Goal: Obtain resource: Obtain resource

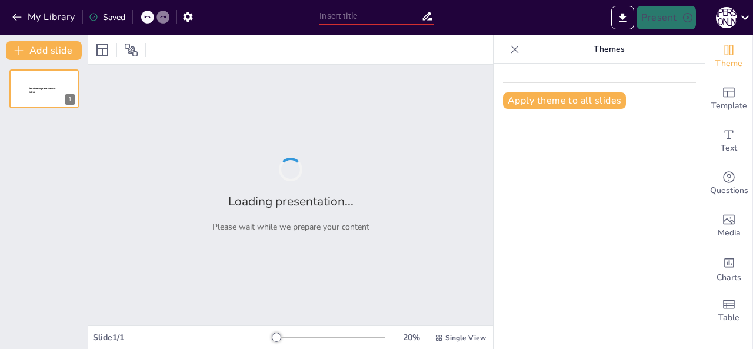
type input "Культура свідомого енергоспоживання: Що потрібно знати"
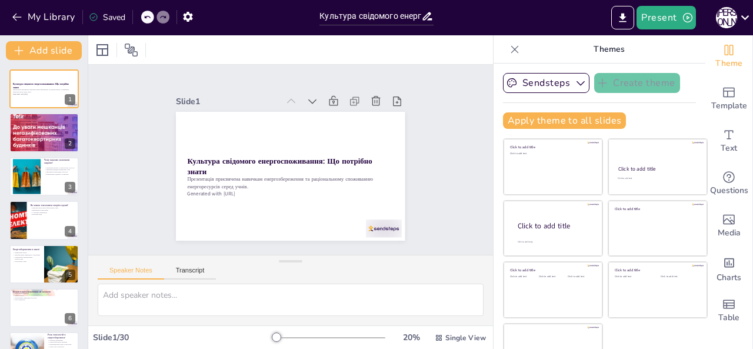
checkbox input "true"
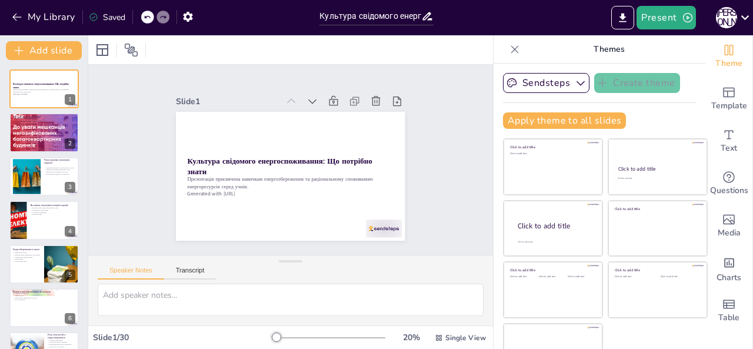
checkbox input "true"
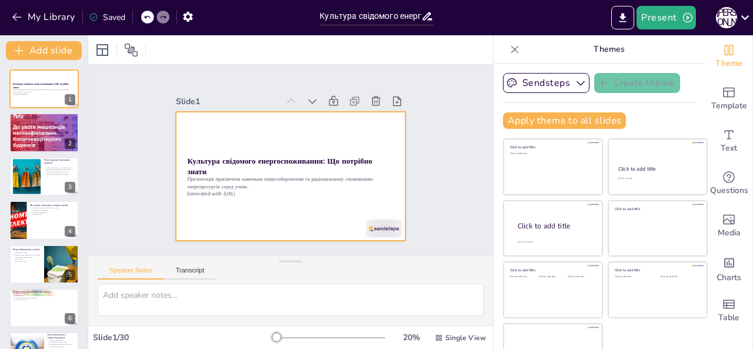
checkbox input "true"
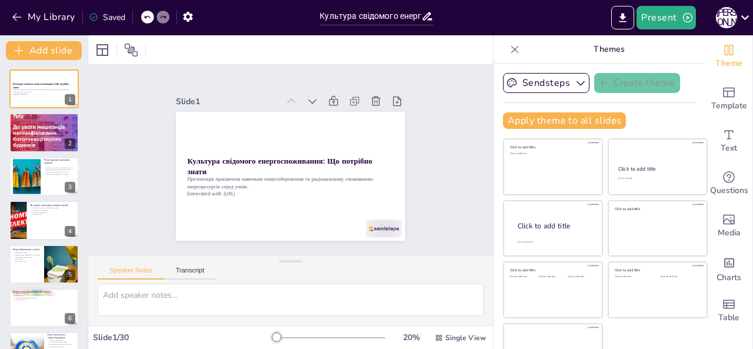
checkbox input "true"
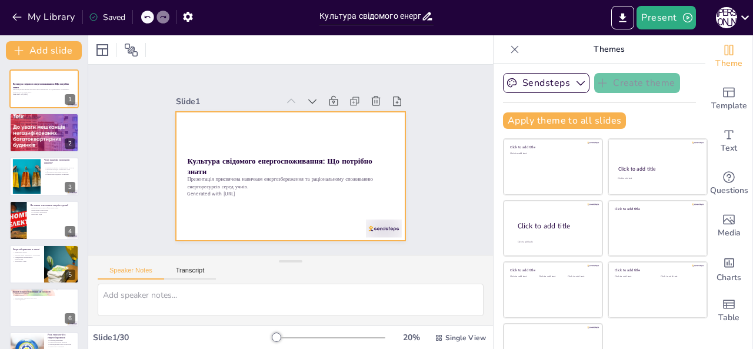
checkbox input "true"
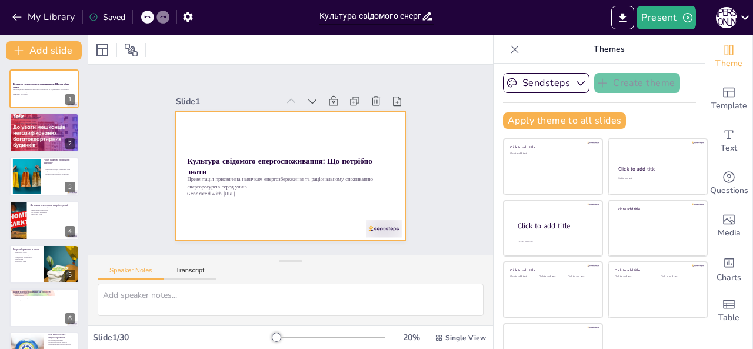
checkbox input "true"
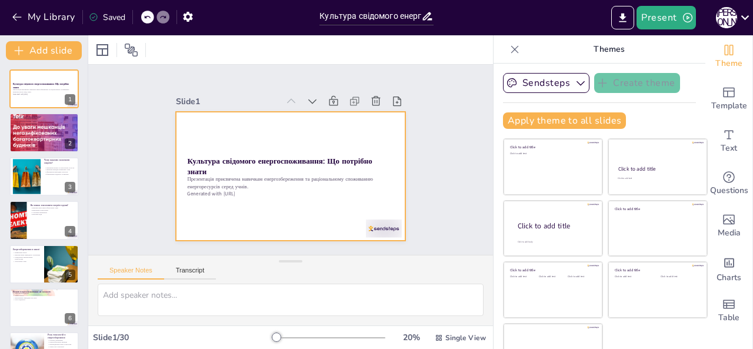
checkbox input "true"
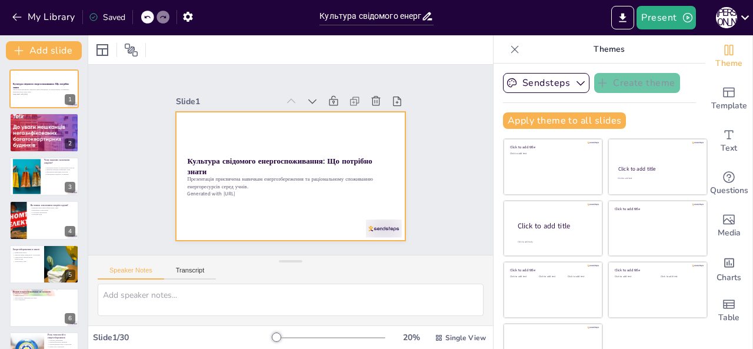
checkbox input "true"
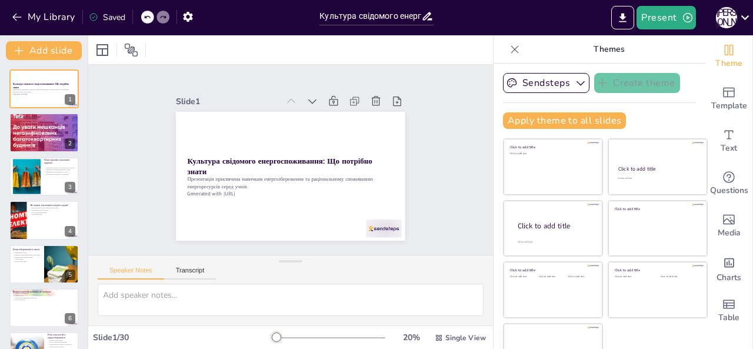
checkbox input "true"
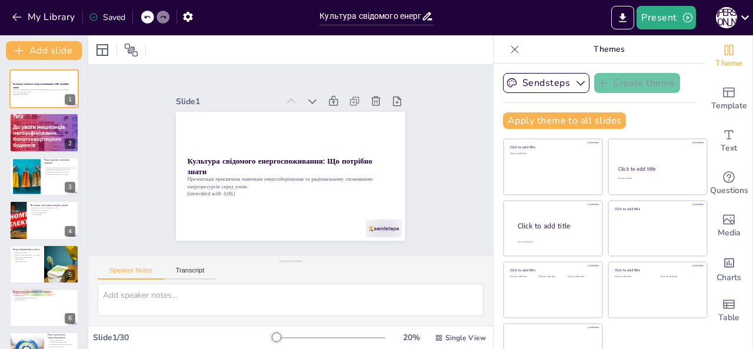
checkbox input "true"
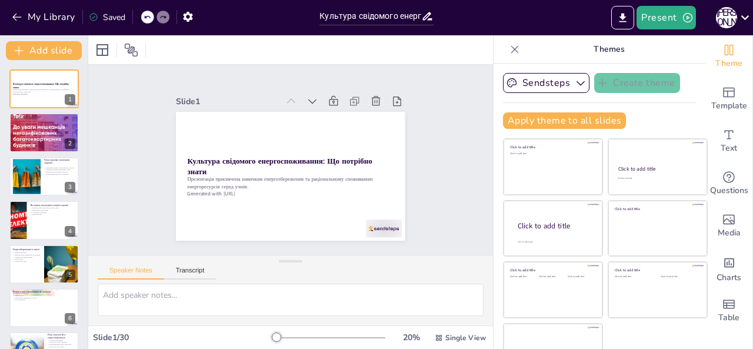
checkbox input "true"
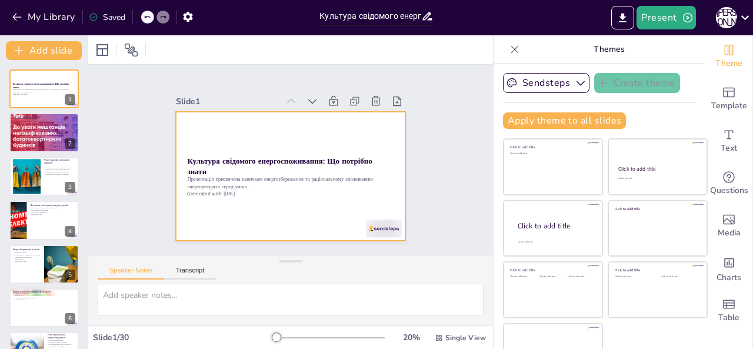
checkbox input "true"
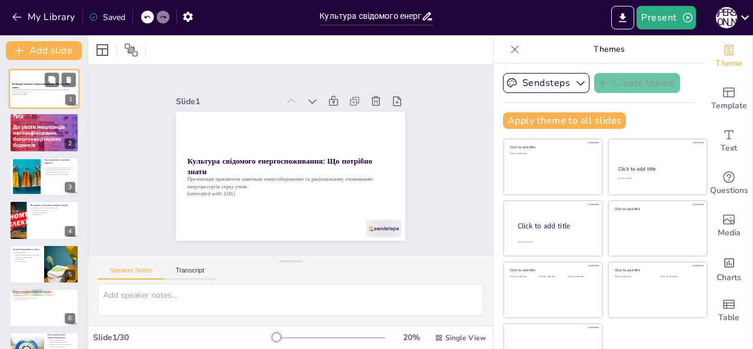
checkbox input "true"
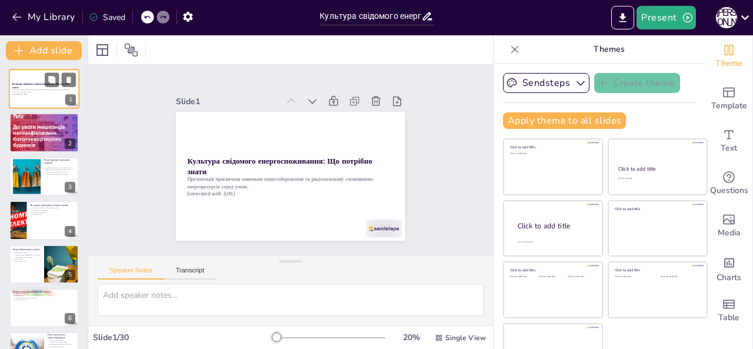
checkbox input "true"
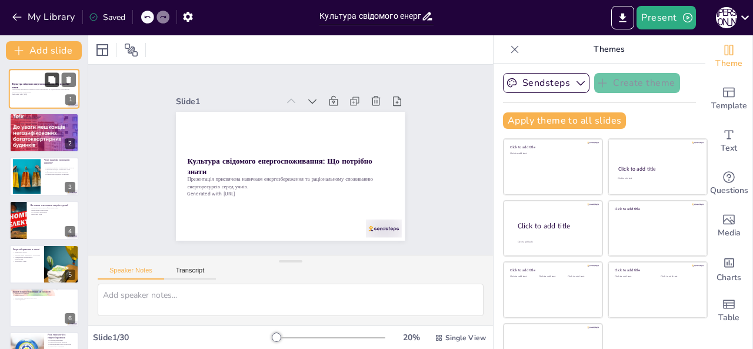
checkbox input "true"
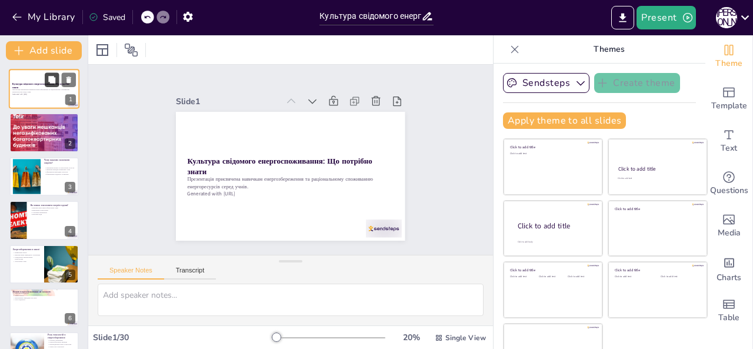
checkbox input "true"
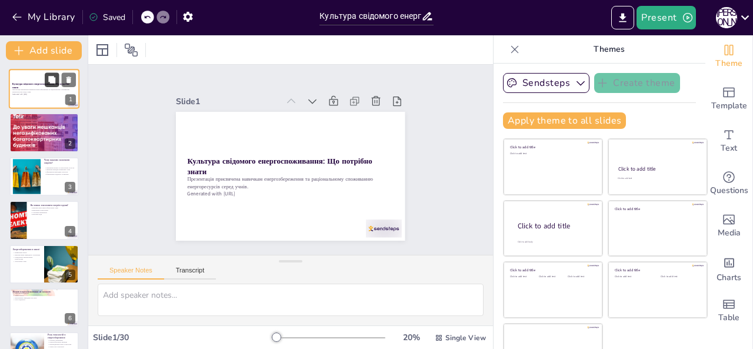
click at [46, 86] on button at bounding box center [52, 79] width 14 height 14
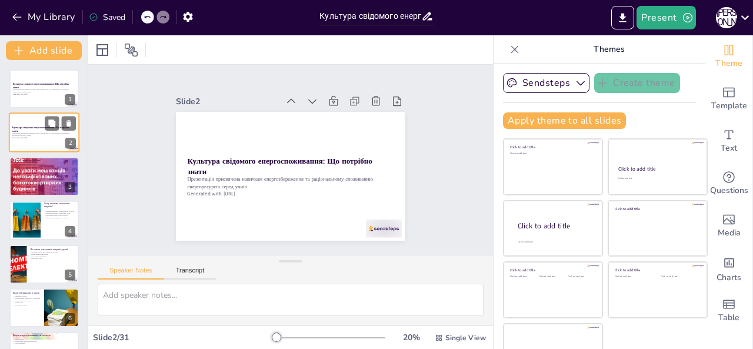
checkbox input "true"
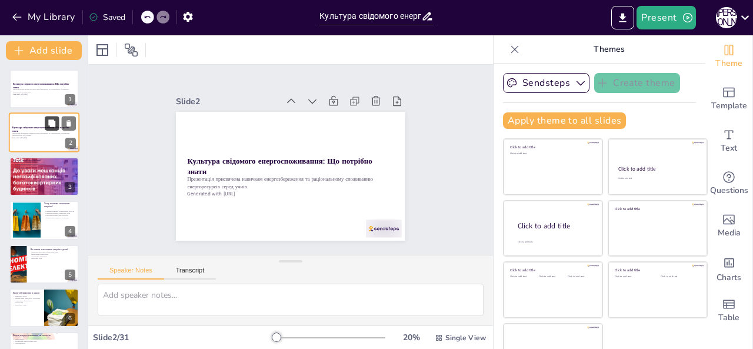
click at [53, 124] on icon at bounding box center [51, 123] width 7 height 7
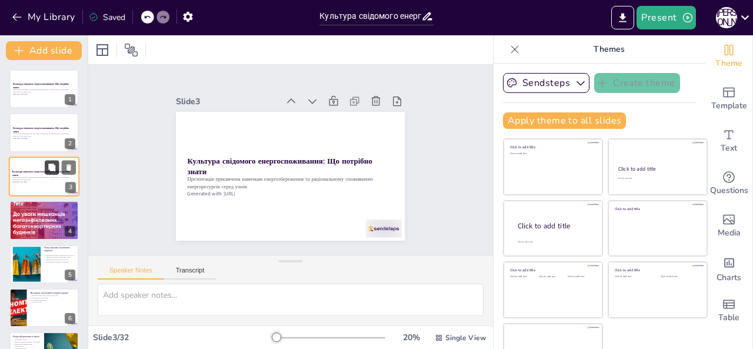
checkbox input "true"
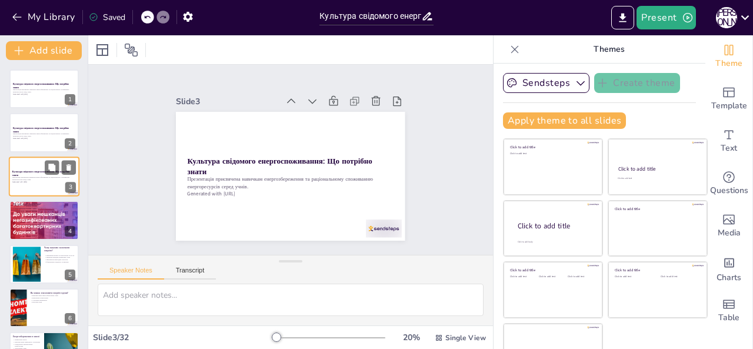
checkbox input "true"
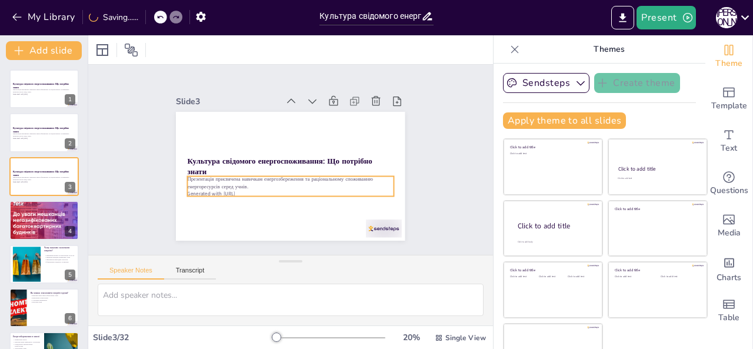
checkbox input "true"
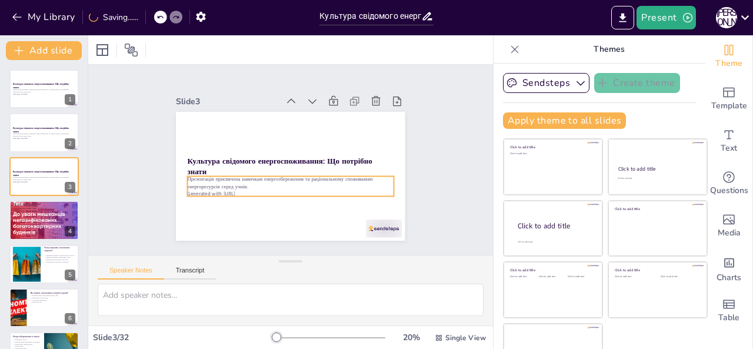
checkbox input "true"
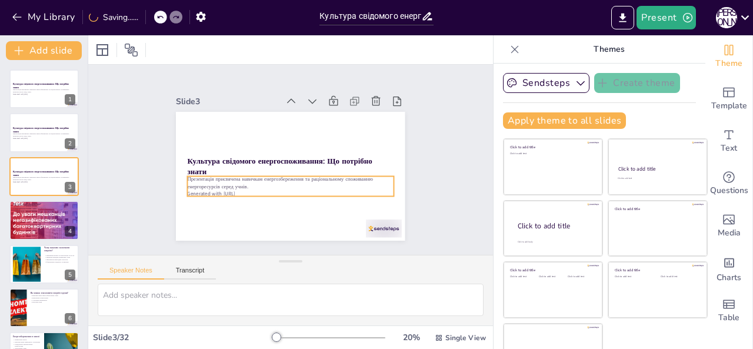
checkbox input "true"
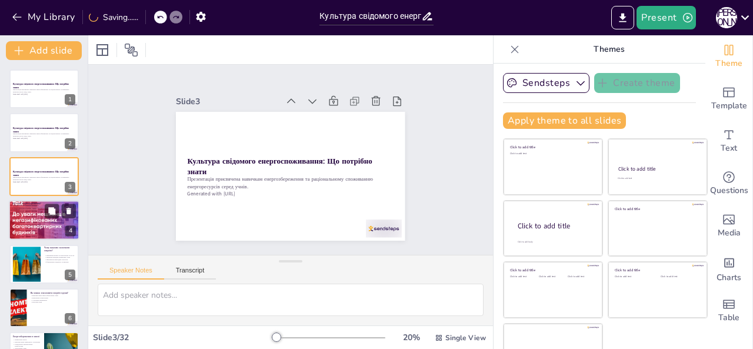
checkbox input "true"
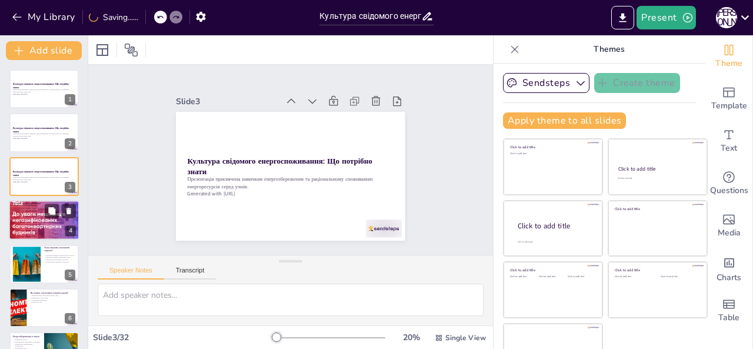
checkbox input "true"
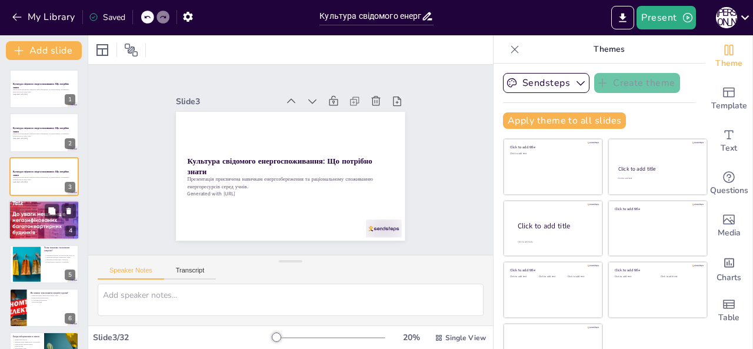
click at [42, 203] on p "Що таке енергозбереження?" at bounding box center [44, 204] width 64 height 4
type textarea "Loremipsu dolors am consect a elits d eiusmodt incidid utlaboreetdolore. Ma ali…"
checkbox input "true"
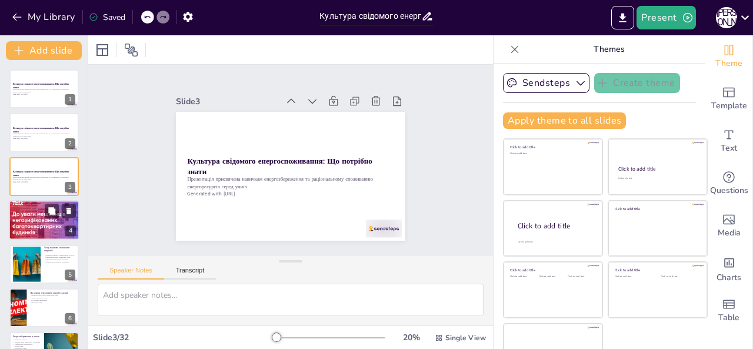
checkbox input "true"
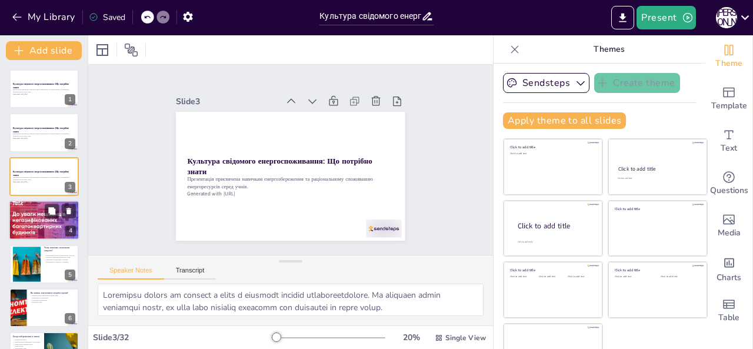
scroll to position [15, 0]
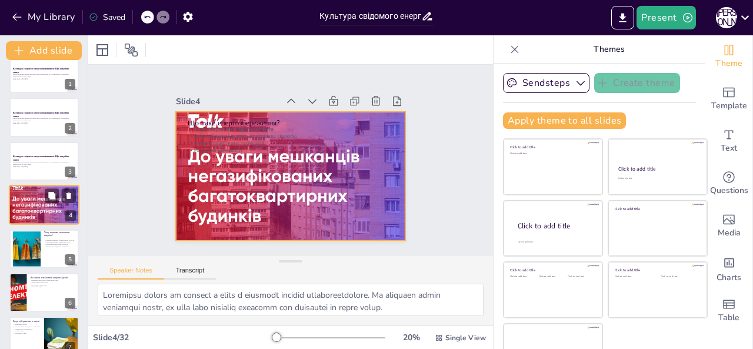
checkbox input "true"
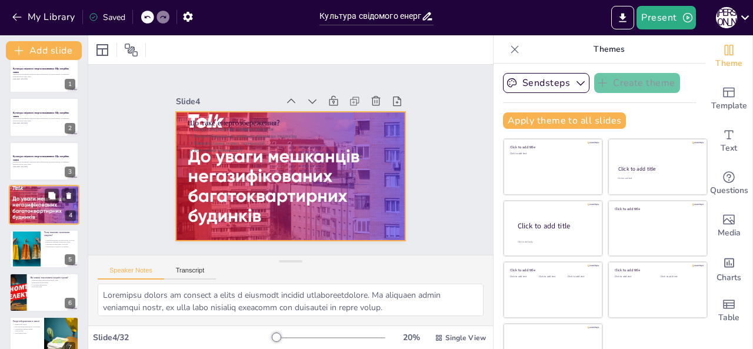
checkbox input "true"
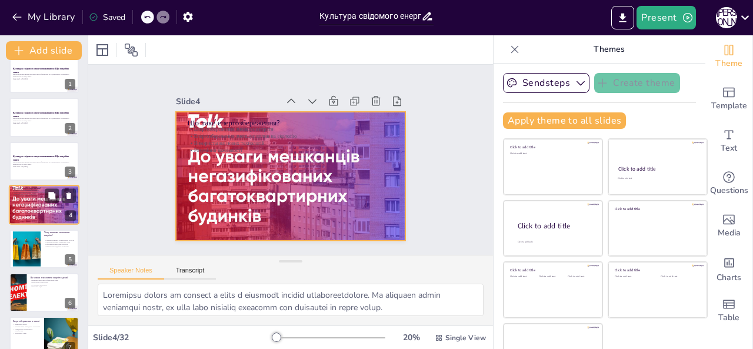
checkbox input "true"
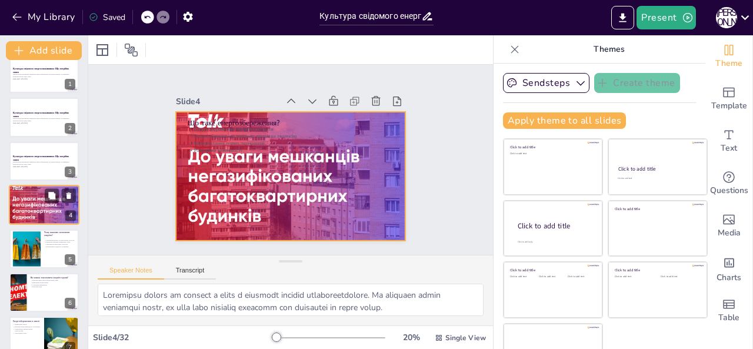
checkbox input "true"
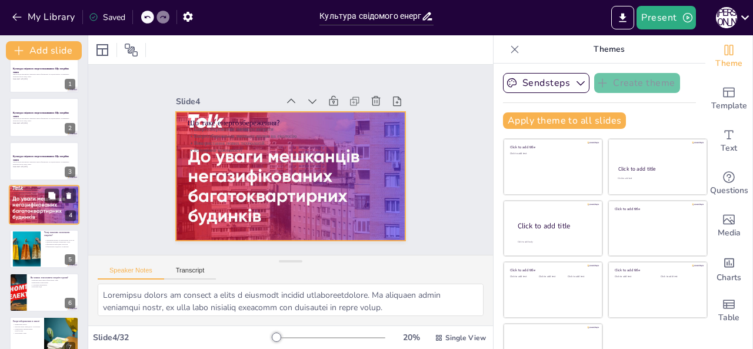
checkbox input "true"
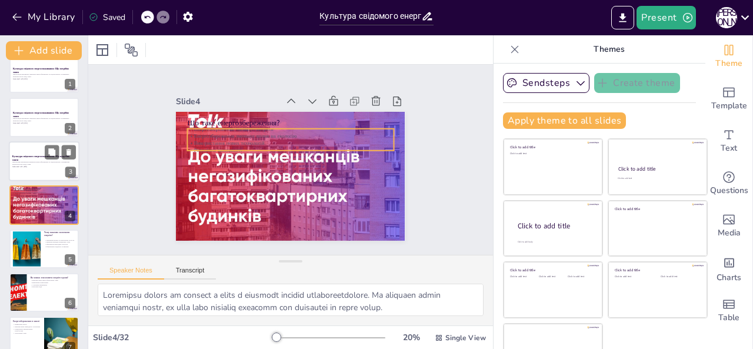
checkbox input "true"
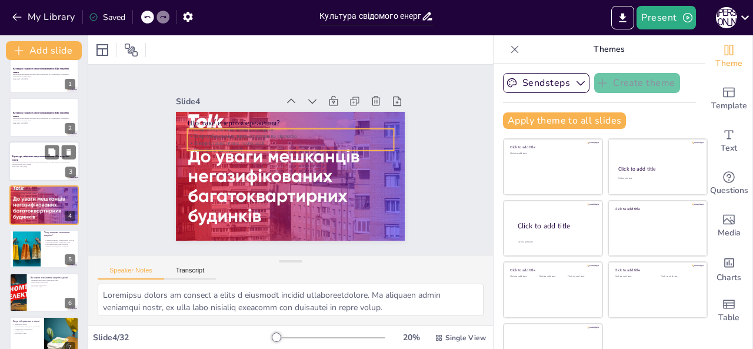
checkbox input "true"
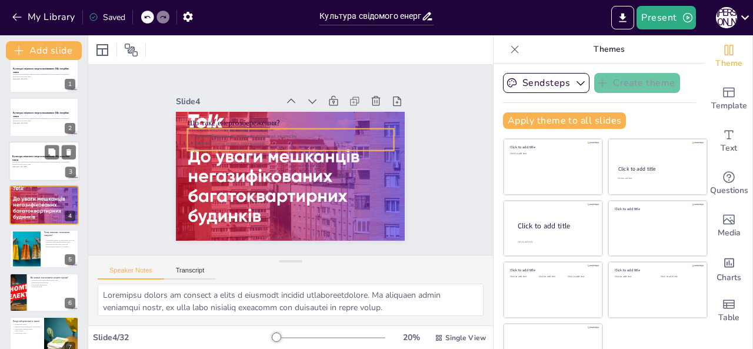
checkbox input "true"
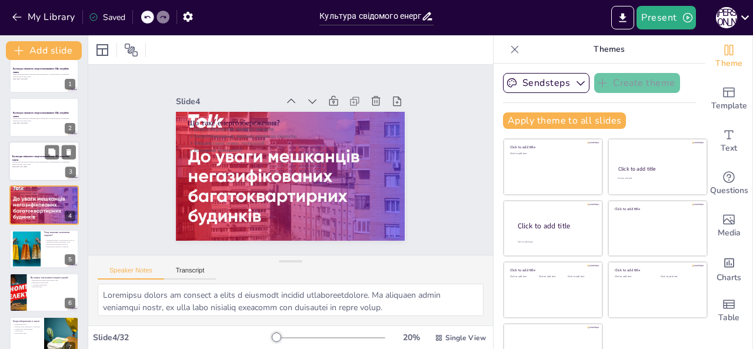
checkbox input "true"
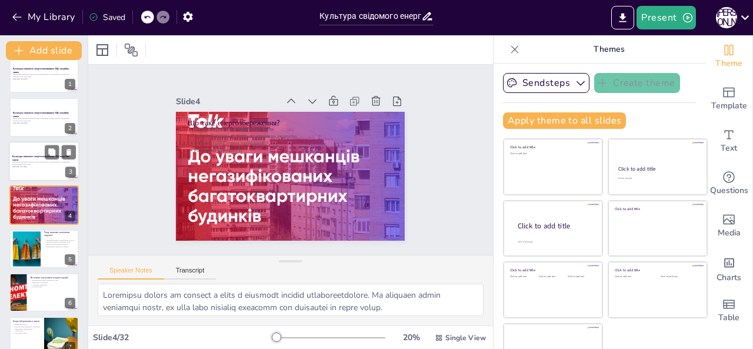
checkbox input "true"
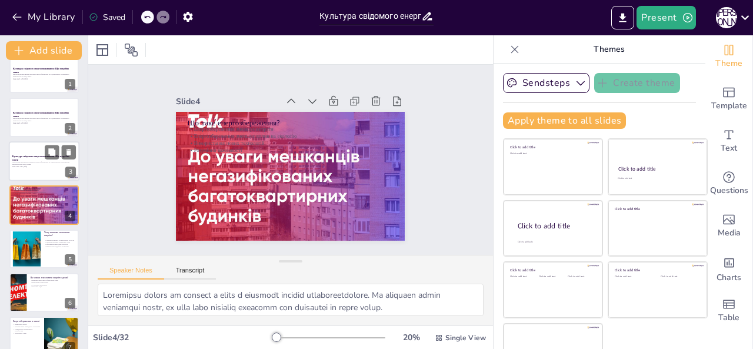
checkbox input "true"
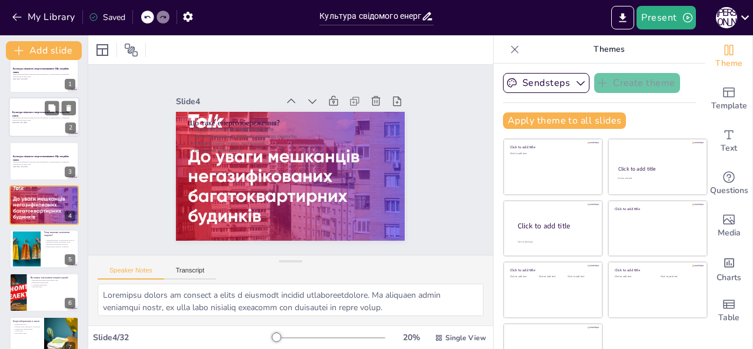
checkbox input "true"
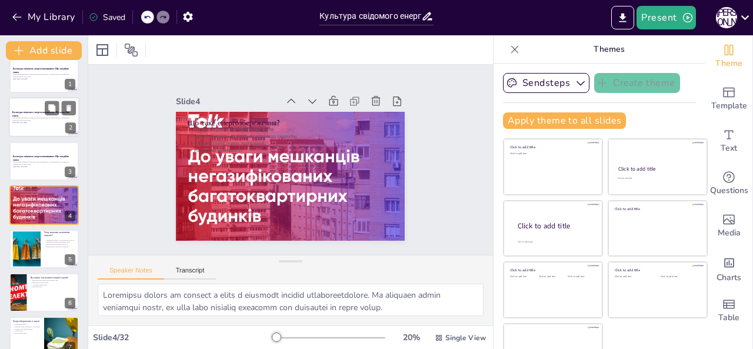
checkbox input "true"
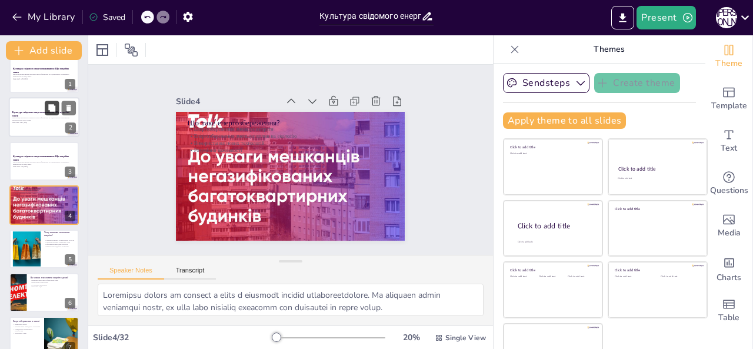
checkbox input "true"
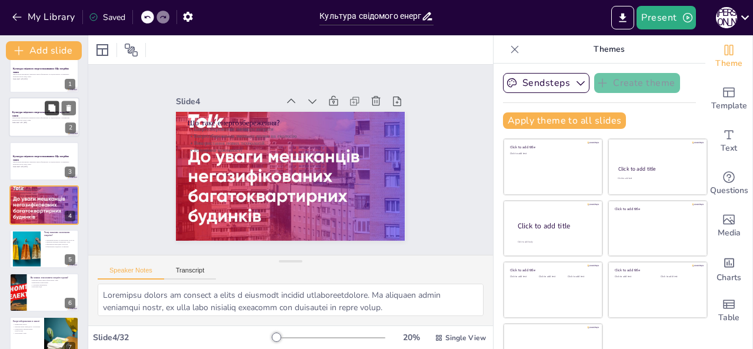
checkbox input "true"
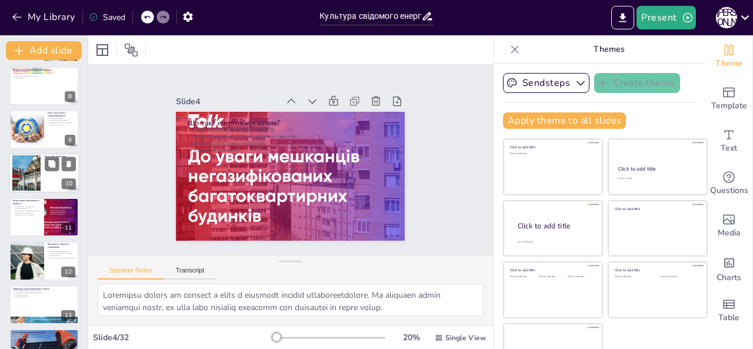
click at [59, 168] on div at bounding box center [60, 164] width 31 height 14
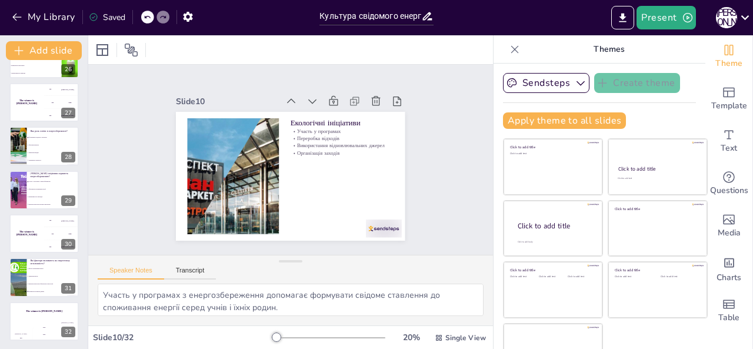
scroll to position [1124, 0]
click at [48, 230] on button at bounding box center [52, 223] width 14 height 14
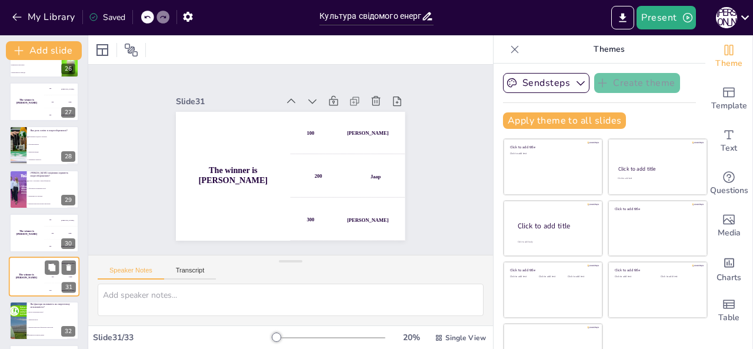
scroll to position [1168, 0]
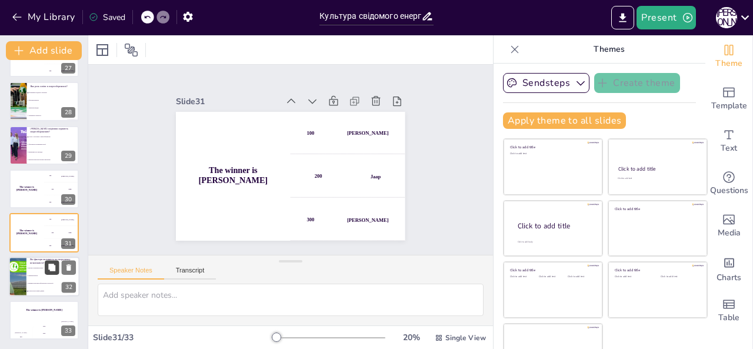
click at [49, 271] on button at bounding box center [52, 267] width 14 height 14
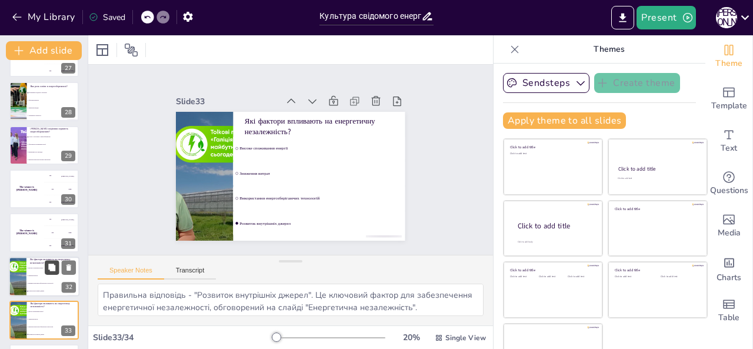
scroll to position [1212, 0]
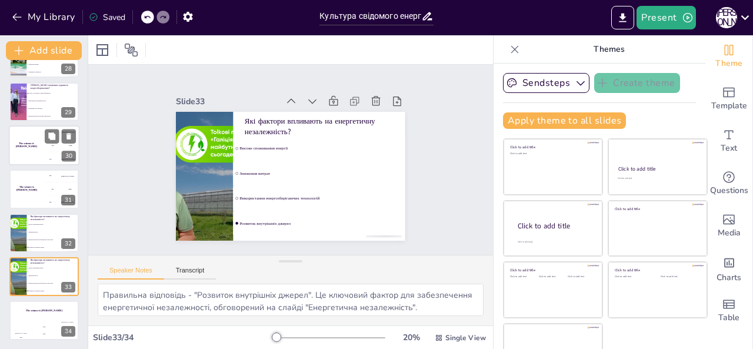
click at [39, 152] on div "The winner is [PERSON_NAME]" at bounding box center [26, 145] width 35 height 40
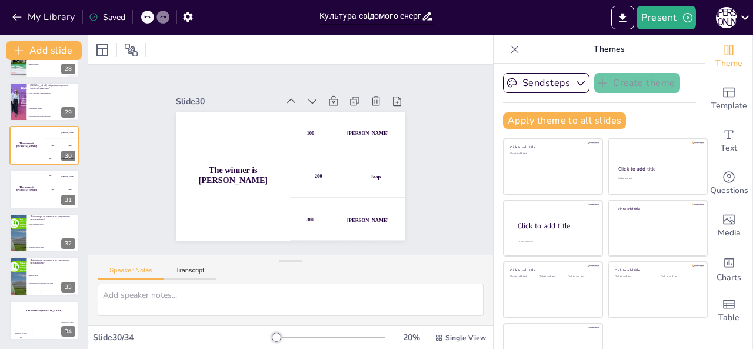
scroll to position [1152, 0]
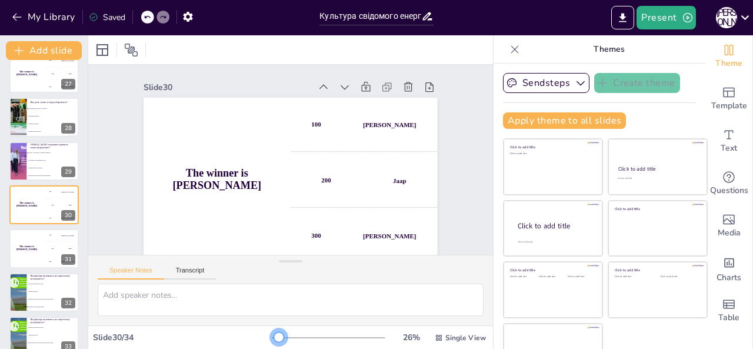
click at [274, 334] on div at bounding box center [278, 336] width 9 height 9
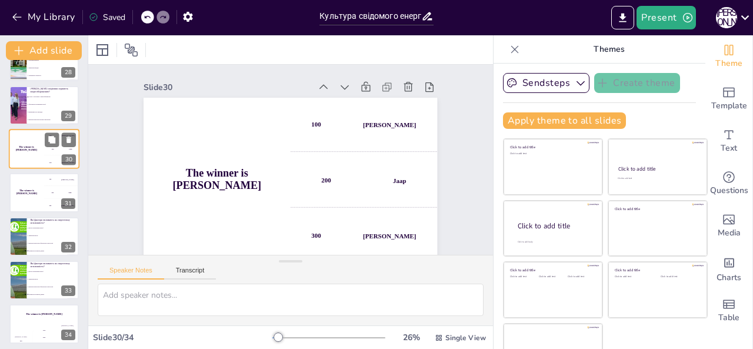
scroll to position [1212, 0]
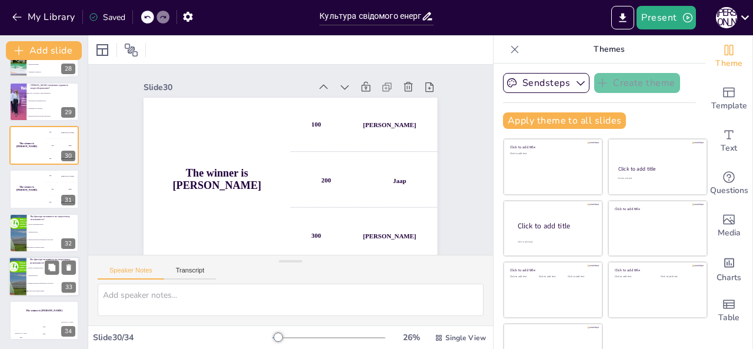
click at [33, 286] on li "Використання енергозберігаючих технологій" at bounding box center [52, 283] width 53 height 8
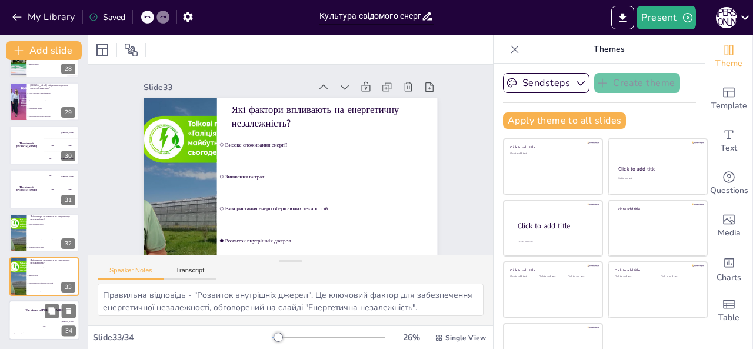
click at [36, 316] on div "The winner is [PERSON_NAME]" at bounding box center [44, 310] width 71 height 20
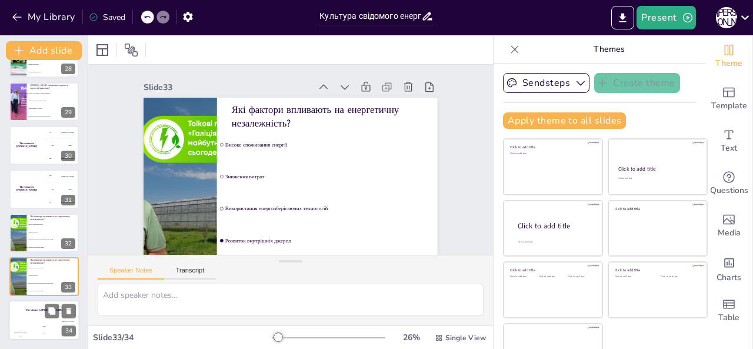
scroll to position [16, 0]
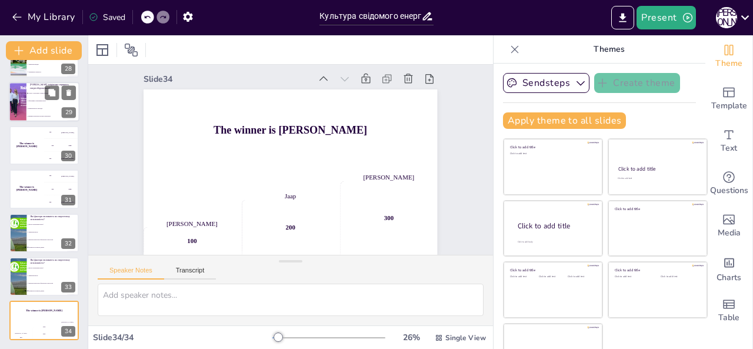
click at [38, 103] on li "Збільшення споживання енергії" at bounding box center [52, 101] width 53 height 8
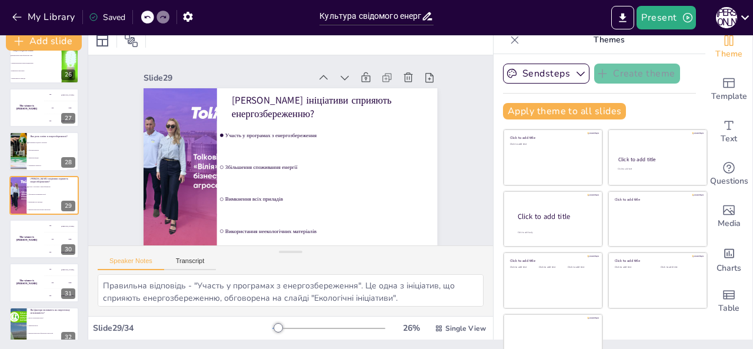
scroll to position [0, 0]
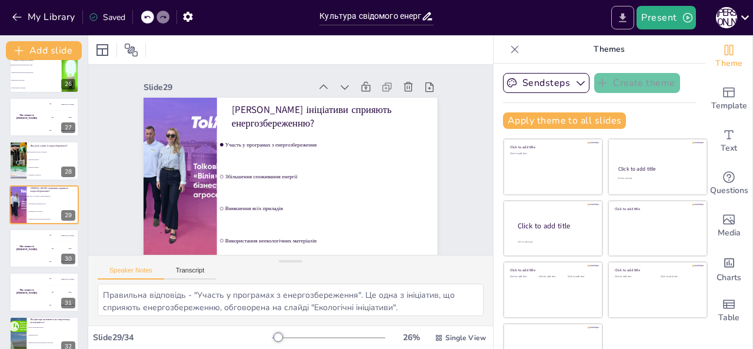
click at [621, 14] on icon "Export to PowerPoint" at bounding box center [622, 18] width 12 height 12
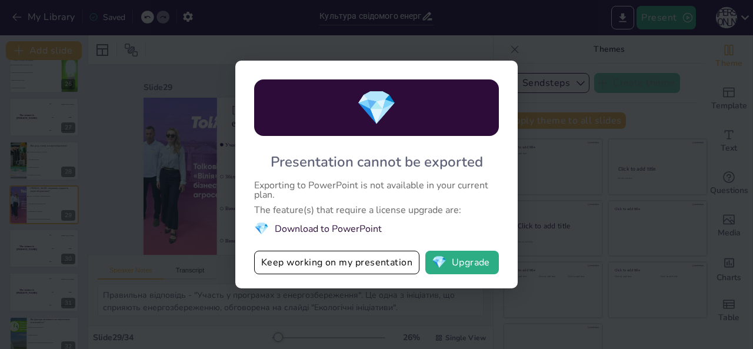
click at [316, 227] on li "💎 Download to PowerPoint" at bounding box center [376, 228] width 245 height 16
click at [456, 266] on button "💎 Upgrade" at bounding box center [461, 262] width 73 height 24
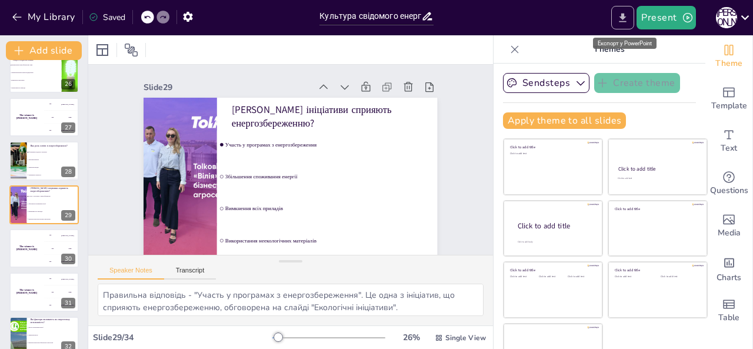
click at [627, 18] on icon "Export to PowerPoint" at bounding box center [622, 18] width 12 height 12
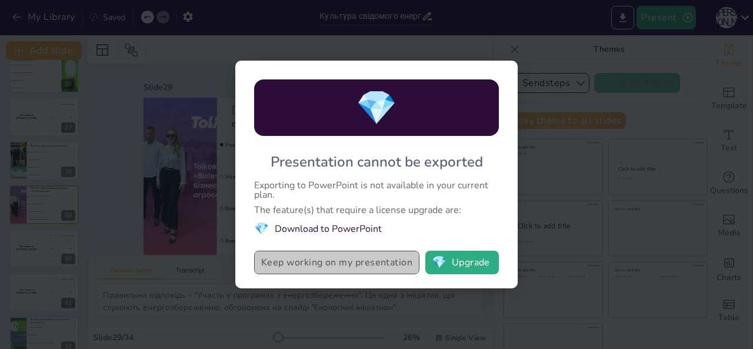
click at [315, 260] on button "Keep working on my presentation" at bounding box center [336, 262] width 165 height 24
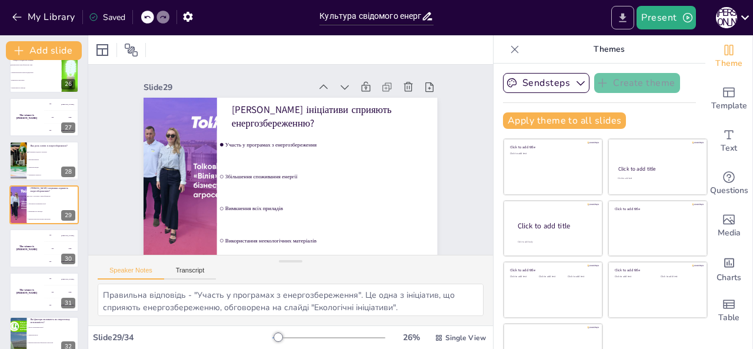
click at [627, 22] on icon "Export to PowerPoint" at bounding box center [622, 18] width 12 height 12
